Goal: Task Accomplishment & Management: Use online tool/utility

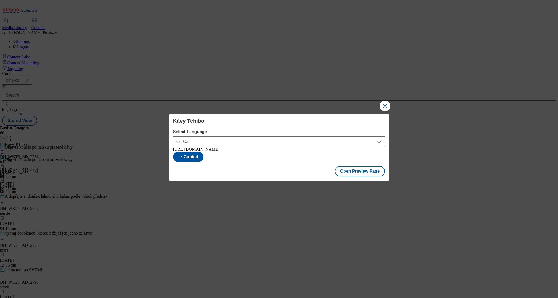
select select "https://nakup.itesco.cz/groceries/cs-CZ/buylists/tchibo/tchibo/preview"
click at [385, 102] on button "Close Modal" at bounding box center [385, 106] width 11 height 11
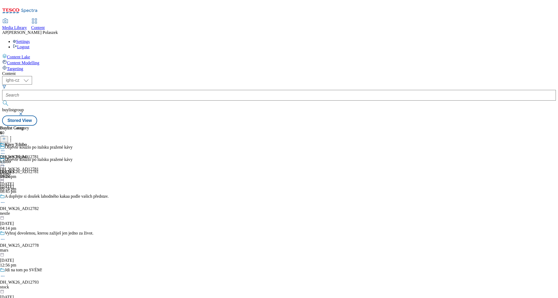
click at [27, 25] on span "Media Library" at bounding box center [14, 27] width 25 height 5
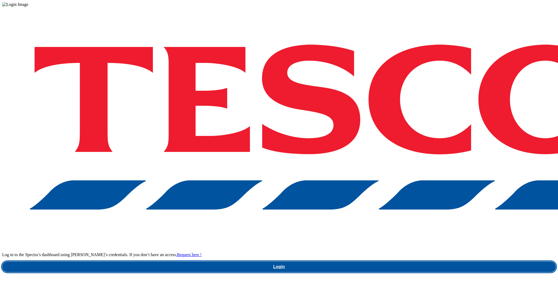
click at [415, 262] on link "Login" at bounding box center [279, 267] width 554 height 11
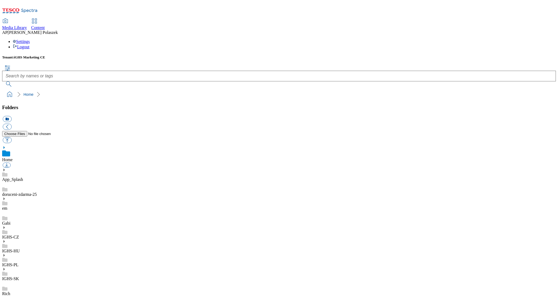
click at [45, 25] on span "Content" at bounding box center [38, 27] width 14 height 5
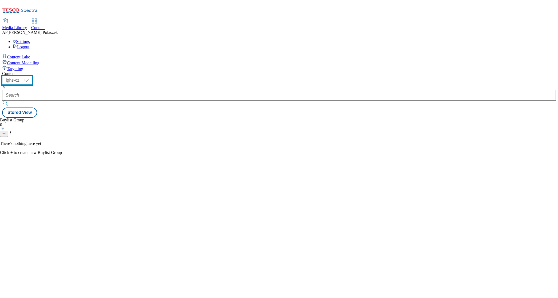
click at [32, 76] on select "ighs-cz ighs-hu ighs-sk" at bounding box center [17, 80] width 30 height 9
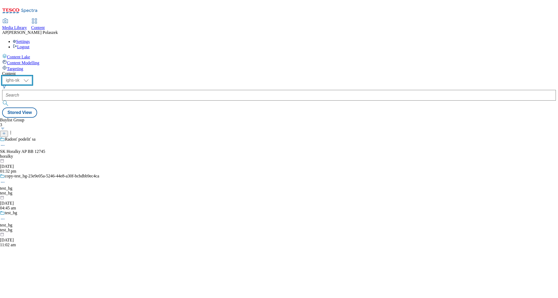
select select "ighs-cz"
click at [32, 76] on select "ighs-cz ighs-hu ighs-sk" at bounding box center [17, 80] width 30 height 9
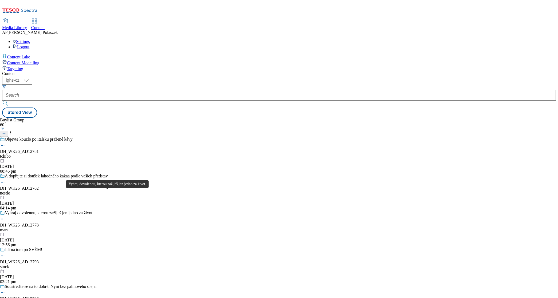
click at [93, 211] on div "Vyhraj dovolenou, kterou zažiješ jen jedno za život." at bounding box center [49, 213] width 89 height 5
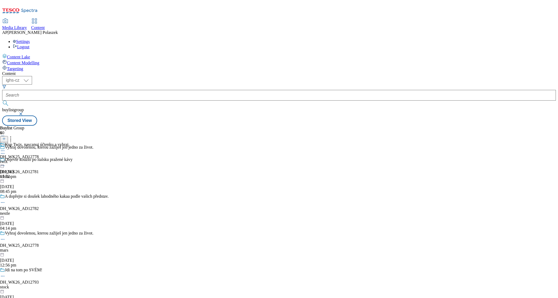
click at [5, 148] on icon at bounding box center [2, 150] width 5 height 5
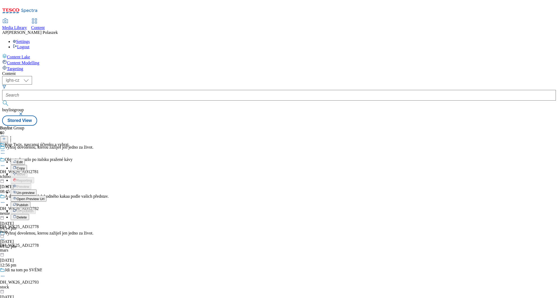
click at [28, 203] on span "Publish" at bounding box center [23, 205] width 12 height 4
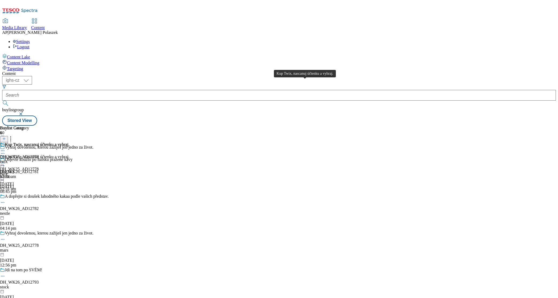
click at [70, 142] on div "Kup Twix, nascanuj účtenku a vyhraj." at bounding box center [37, 144] width 65 height 5
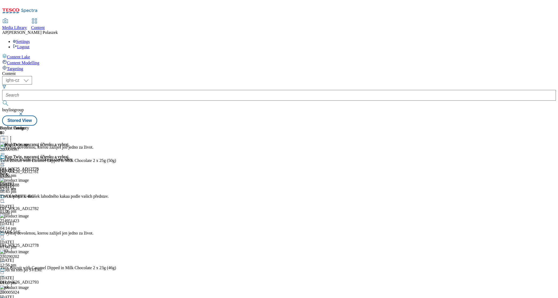
scroll to position [133, 0]
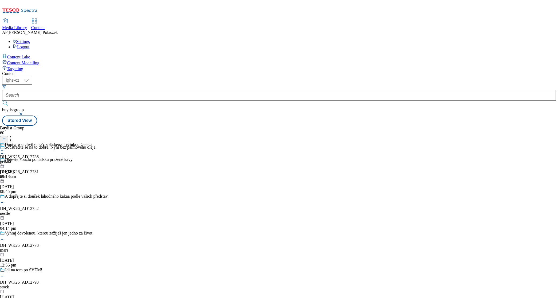
click at [5, 148] on icon at bounding box center [2, 150] width 5 height 5
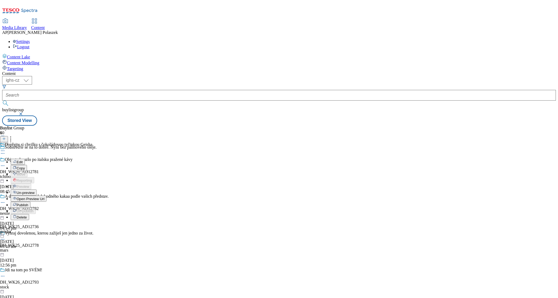
click at [28, 203] on span "Publish" at bounding box center [23, 205] width 12 height 4
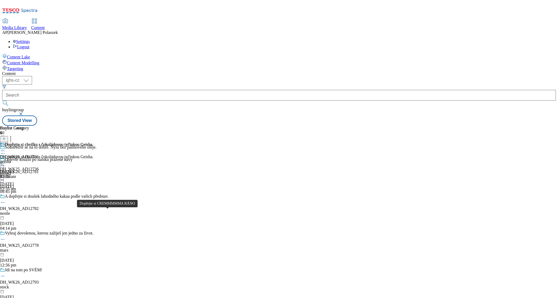
scroll to position [367, 0]
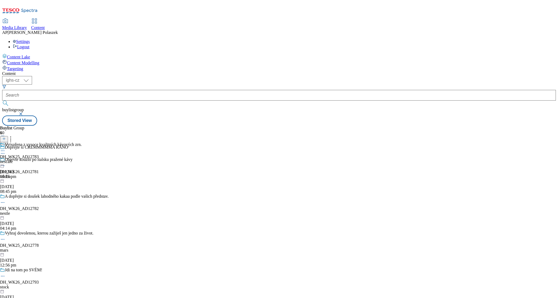
click at [5, 148] on icon at bounding box center [2, 150] width 5 height 5
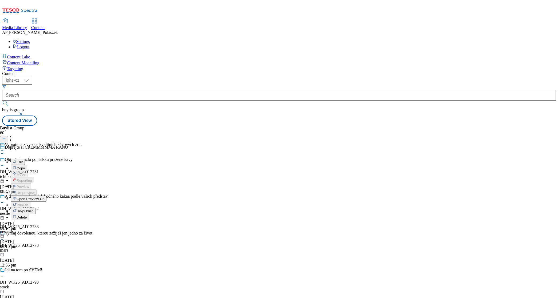
click at [288, 126] on div "Buylist Group 60 Dopřejte si CREMMMMMA RÁNO Objevte kouzlo po italsku pražené k…" at bounding box center [279, 126] width 554 height 0
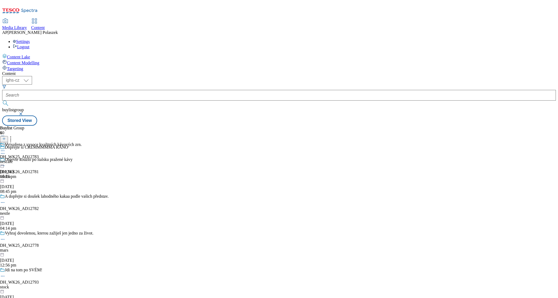
scroll to position [367, 0]
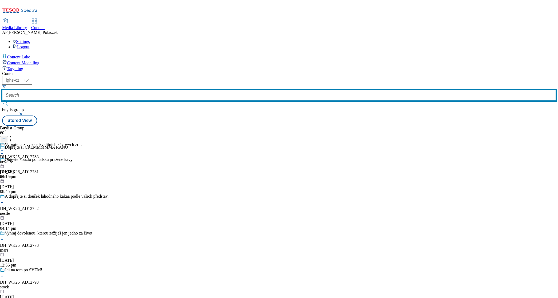
click at [130, 90] on input "text" at bounding box center [279, 95] width 554 height 11
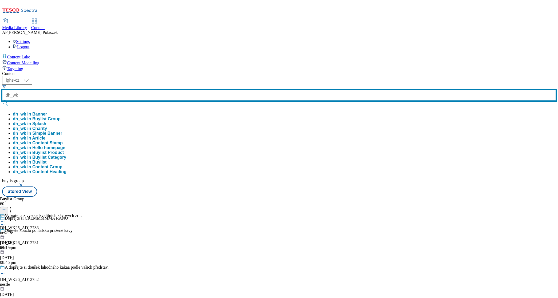
type input "dh_wk"
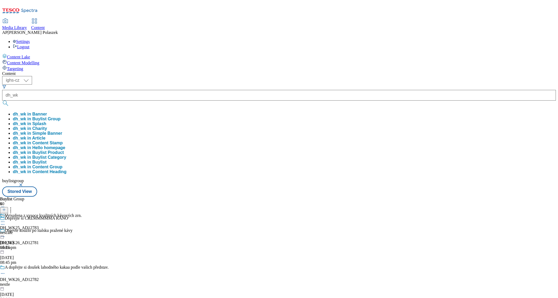
click at [61, 117] on button "dh_wk in Buylist Group" at bounding box center [37, 119] width 48 height 5
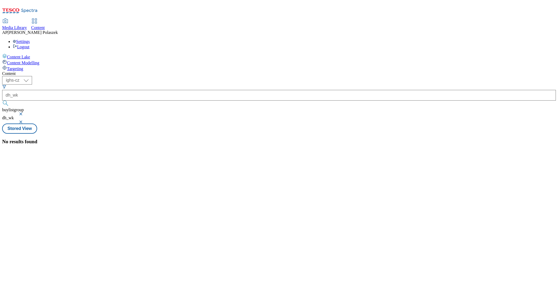
click at [24, 120] on button "button" at bounding box center [21, 121] width 5 height 3
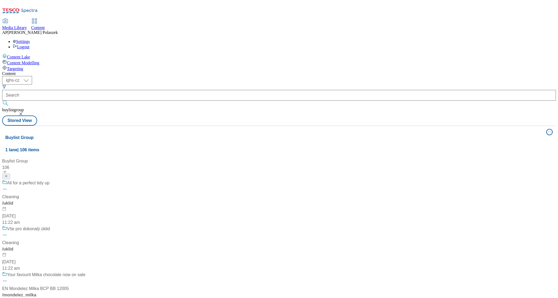
click at [24, 112] on button "button" at bounding box center [21, 113] width 5 height 3
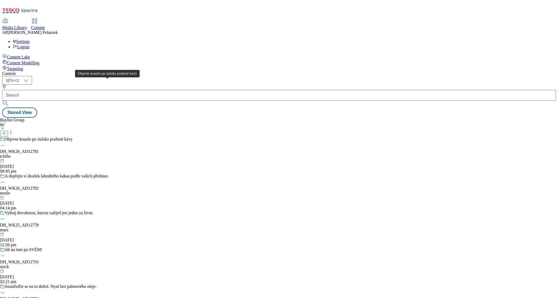
click at [73, 137] on div "Objevte kouzlo po italsku pražené kávy" at bounding box center [39, 139] width 68 height 5
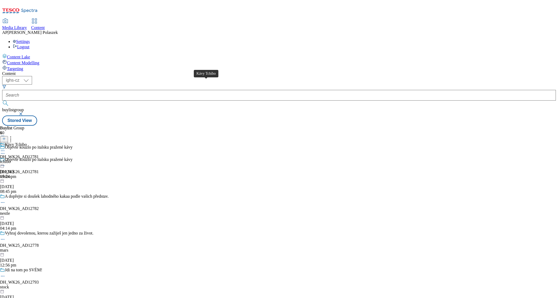
click at [27, 142] on div "Kávy Tchibo" at bounding box center [16, 144] width 22 height 5
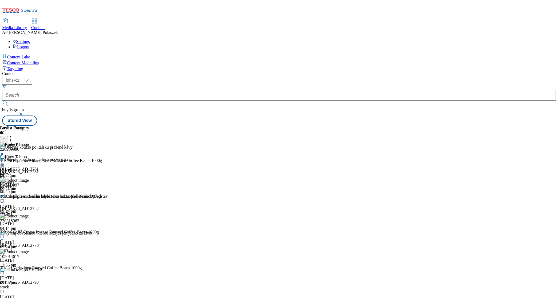
click at [5, 160] on icon at bounding box center [2, 162] width 5 height 5
click at [28, 215] on span "Publish" at bounding box center [23, 217] width 12 height 4
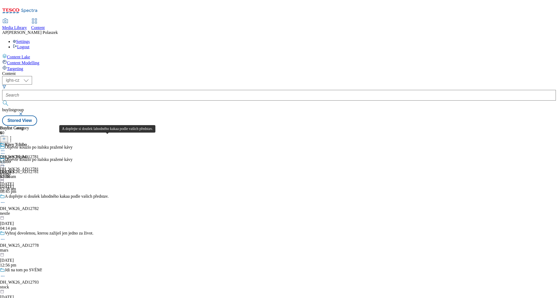
click at [106, 194] on div "A dopřejte si doušek lahodného kakaa podle vašich představ." at bounding box center [57, 196] width 104 height 5
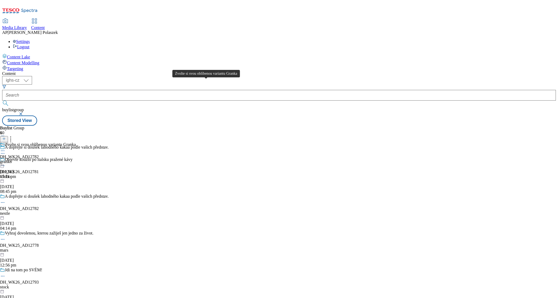
click at [76, 142] on div "Zvolte si svou oblíbenou variantu Granka" at bounding box center [40, 144] width 71 height 5
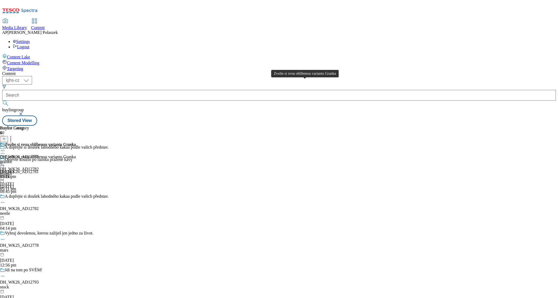
click at [76, 142] on div "Zvolte si svou oblíbenou variantu Granka" at bounding box center [40, 144] width 71 height 5
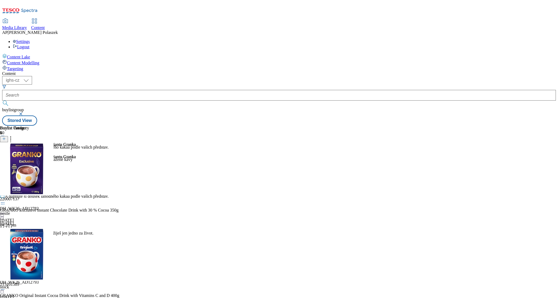
click at [5, 160] on icon at bounding box center [2, 162] width 5 height 5
click at [28, 215] on span "Publish" at bounding box center [23, 217] width 12 height 4
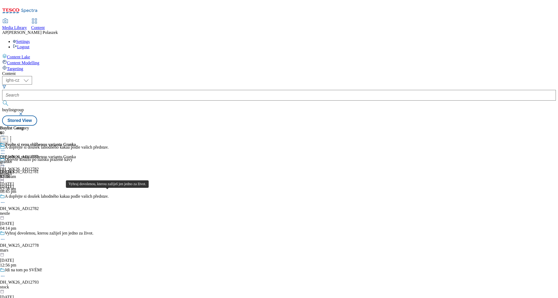
click at [93, 231] on div "Vyhraj dovolenou, kterou zažiješ jen jedno za život." at bounding box center [49, 233] width 89 height 5
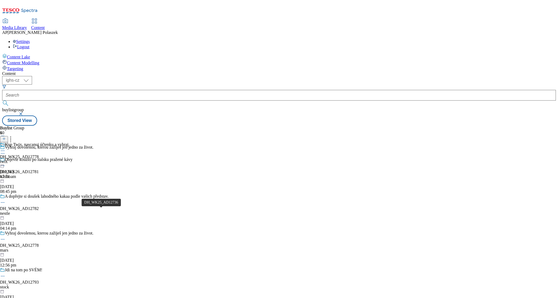
scroll to position [133, 0]
